Goal: Task Accomplishment & Management: Manage account settings

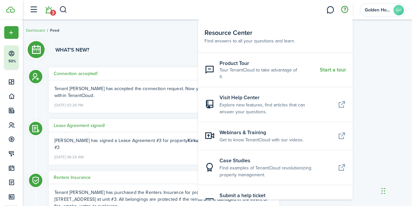
click at [50, 13] on li "3" at bounding box center [48, 10] width 15 height 17
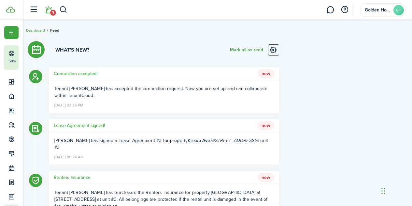
click at [52, 10] on li "3" at bounding box center [48, 10] width 15 height 17
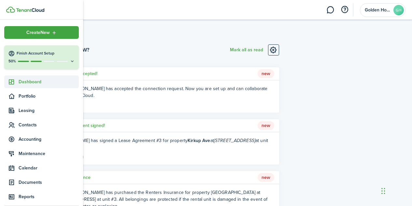
click at [28, 82] on span "Dashboard" at bounding box center [49, 81] width 60 height 7
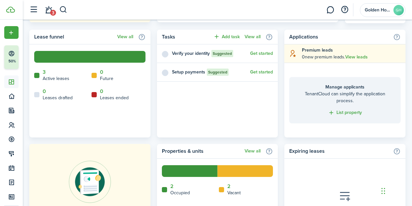
scroll to position [236, 0]
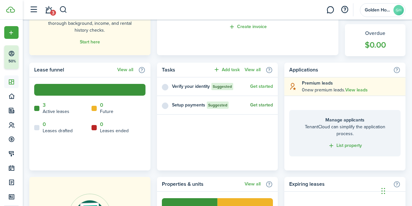
click at [259, 102] on link "Get started" at bounding box center [261, 104] width 23 height 5
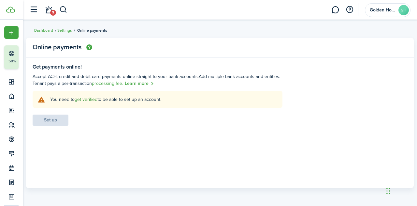
click at [85, 101] on link "get verified" at bounding box center [86, 99] width 23 height 7
